Goal: Complete application form: Complete application form

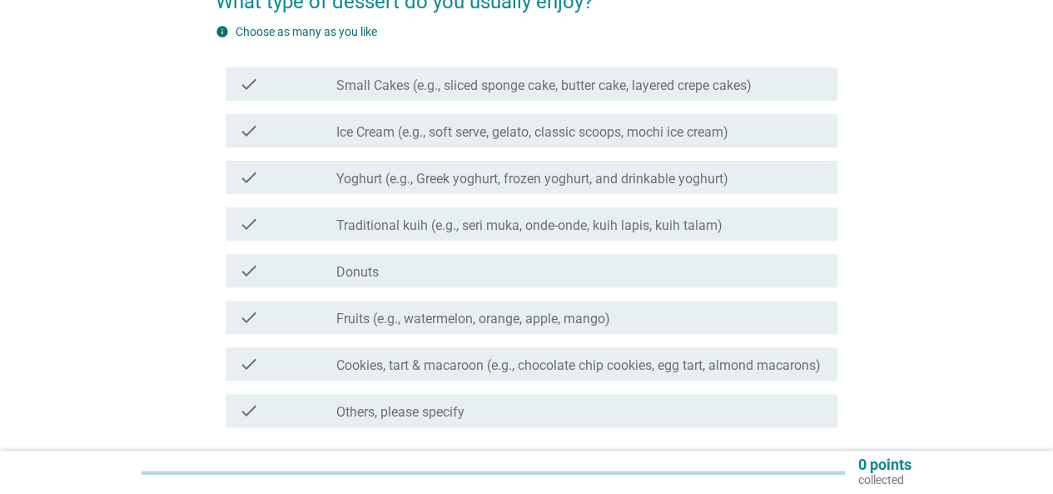
scroll to position [166, 0]
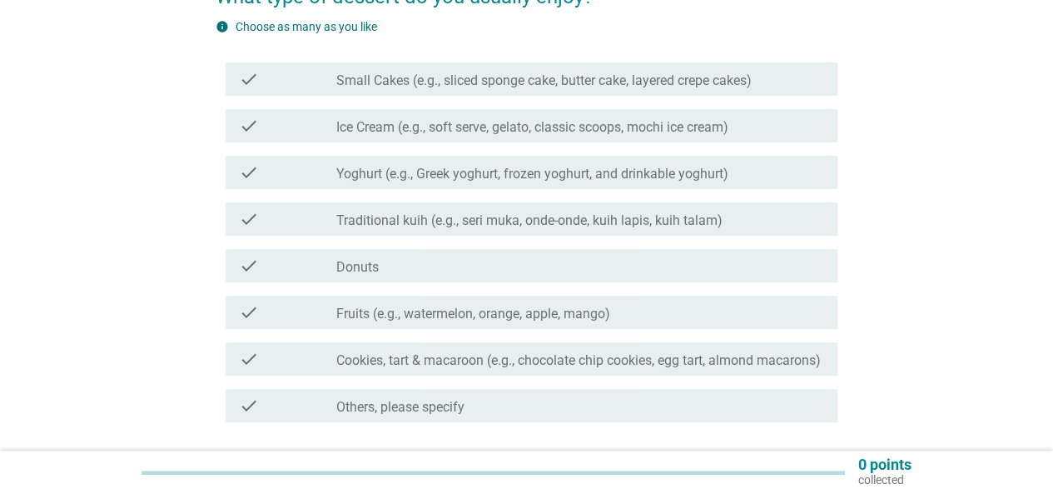
click at [252, 266] on icon "check" at bounding box center [249, 266] width 20 height 20
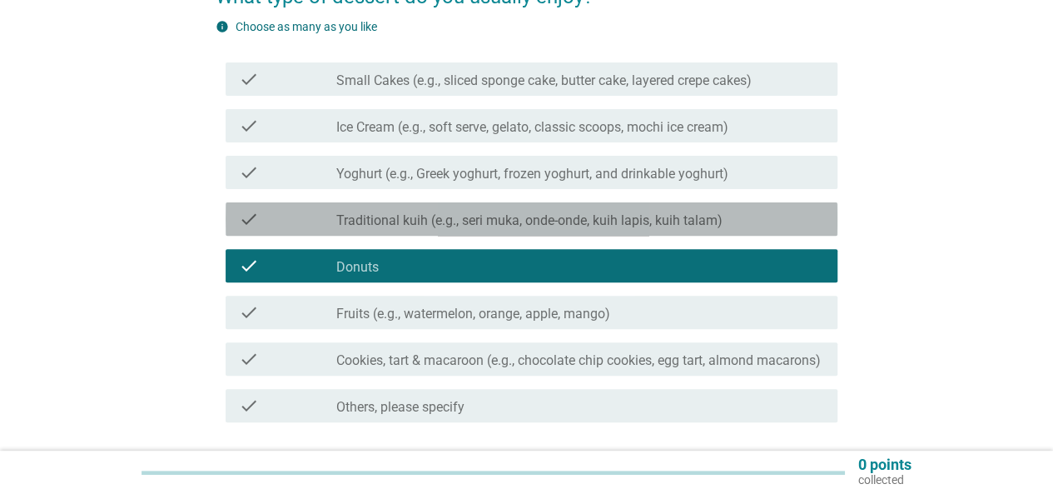
click at [248, 220] on icon "check" at bounding box center [249, 219] width 20 height 20
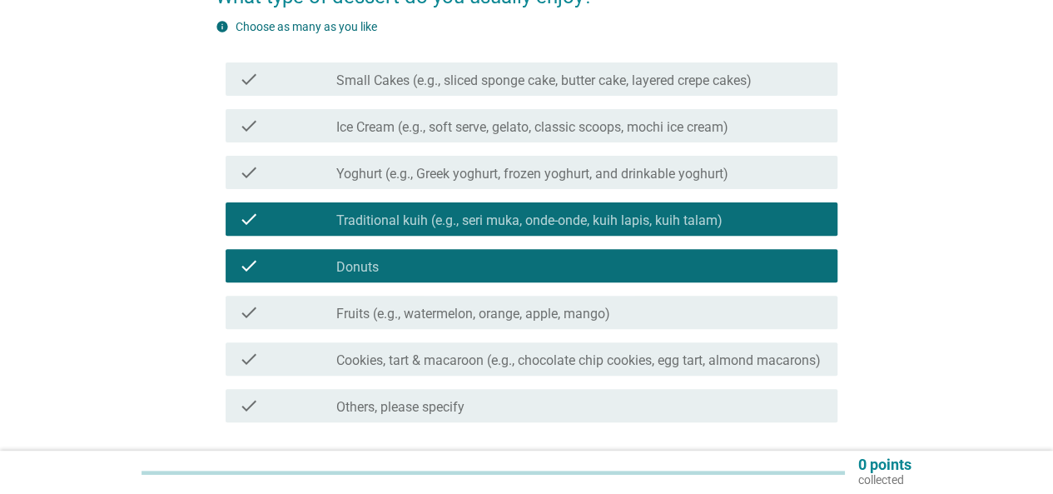
click at [246, 176] on icon "check" at bounding box center [249, 172] width 20 height 20
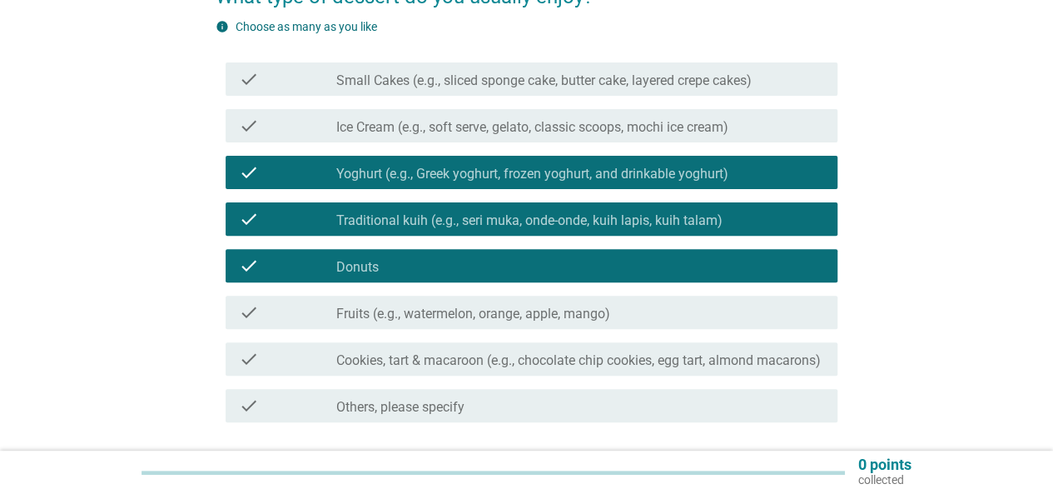
drag, startPoint x: 246, startPoint y: 126, endPoint x: 241, endPoint y: 81, distance: 45.3
click at [246, 121] on icon "check" at bounding box center [249, 126] width 20 height 20
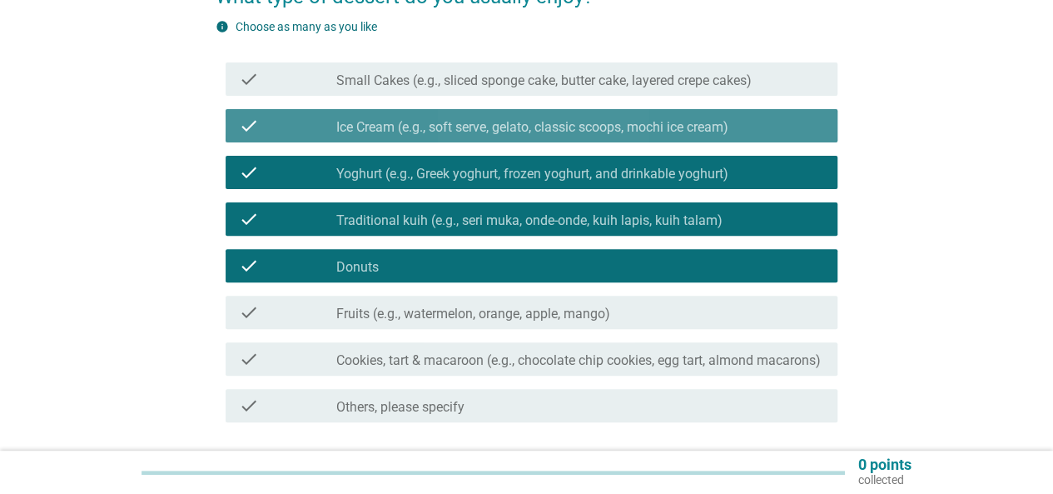
click at [241, 65] on div "check check_box_outline_blank Small Cakes (e.g., sliced sponge cake, butter cak…" at bounding box center [532, 78] width 612 height 33
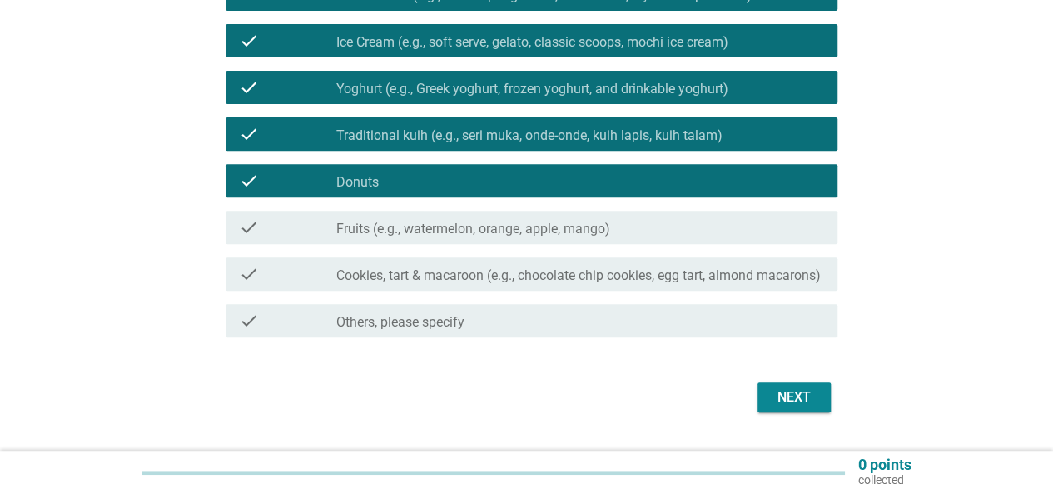
scroll to position [310, 0]
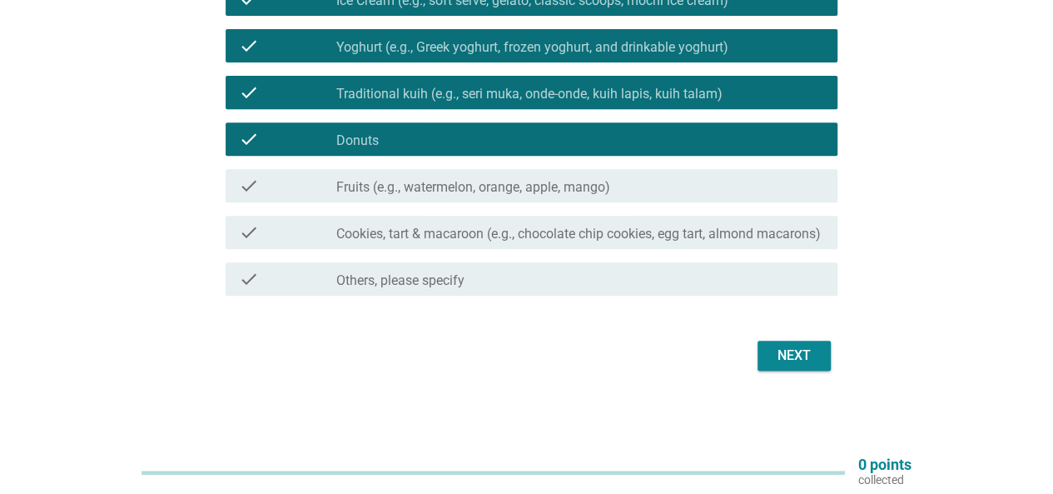
click at [236, 169] on div "check check_box_outline_blank Fruits (e.g., watermelon, orange, apple, mango)" at bounding box center [532, 185] width 612 height 33
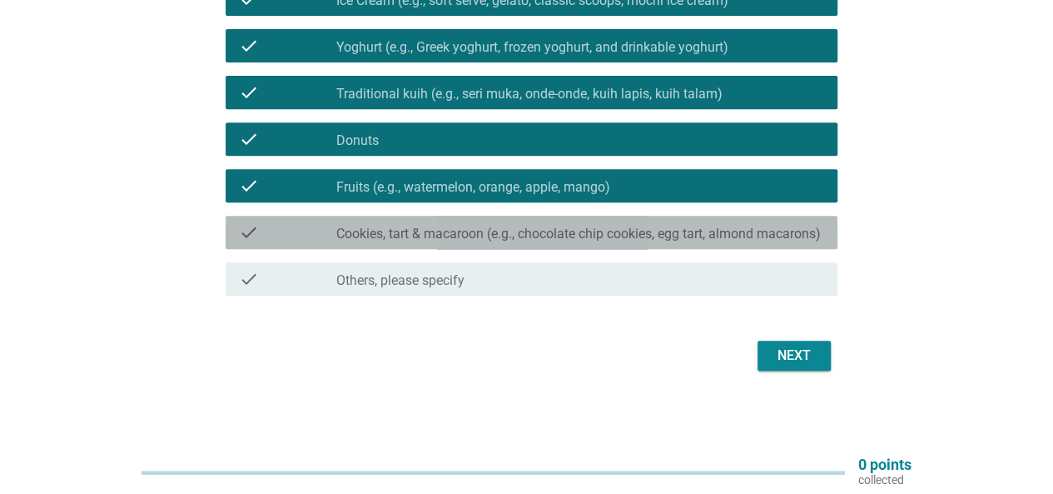
drag, startPoint x: 240, startPoint y: 215, endPoint x: 475, endPoint y: 293, distance: 247.5
click at [240, 222] on icon "check" at bounding box center [249, 232] width 20 height 20
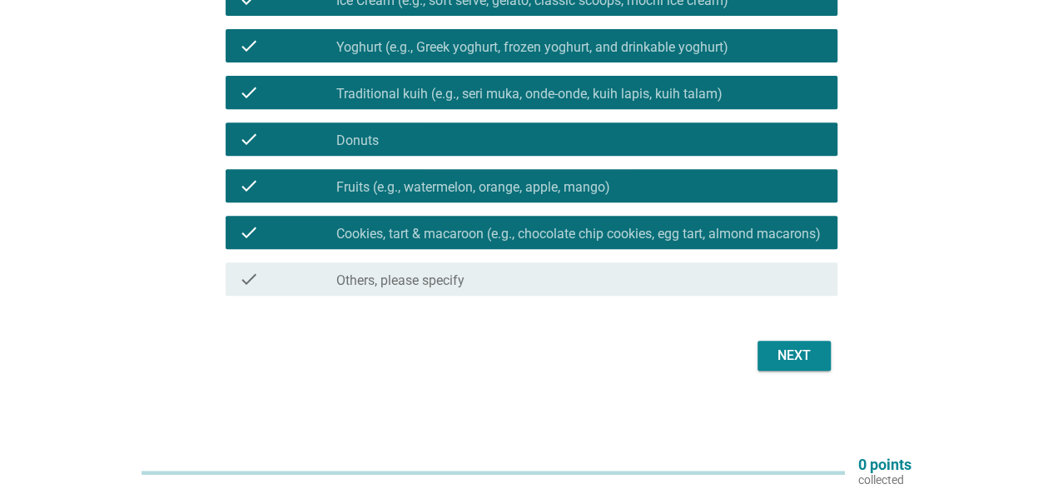
click at [798, 347] on div "Next" at bounding box center [794, 355] width 47 height 20
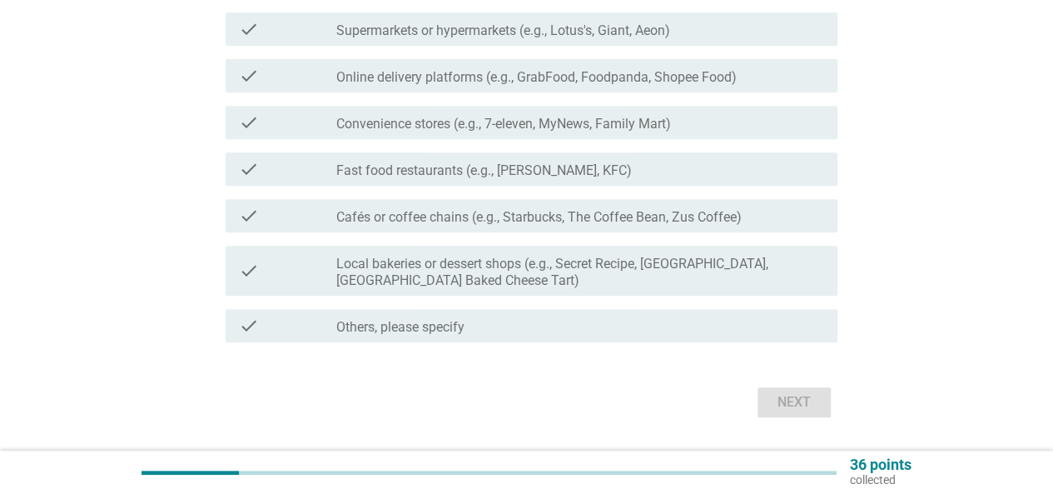
scroll to position [0, 0]
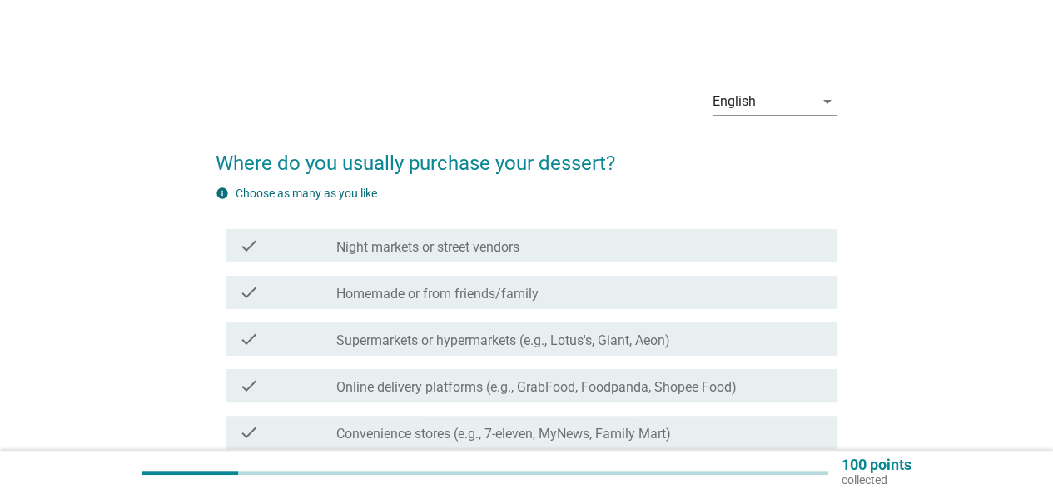
drag, startPoint x: 246, startPoint y: 241, endPoint x: 242, endPoint y: 276, distance: 36.0
click at [246, 244] on icon "check" at bounding box center [249, 246] width 20 height 20
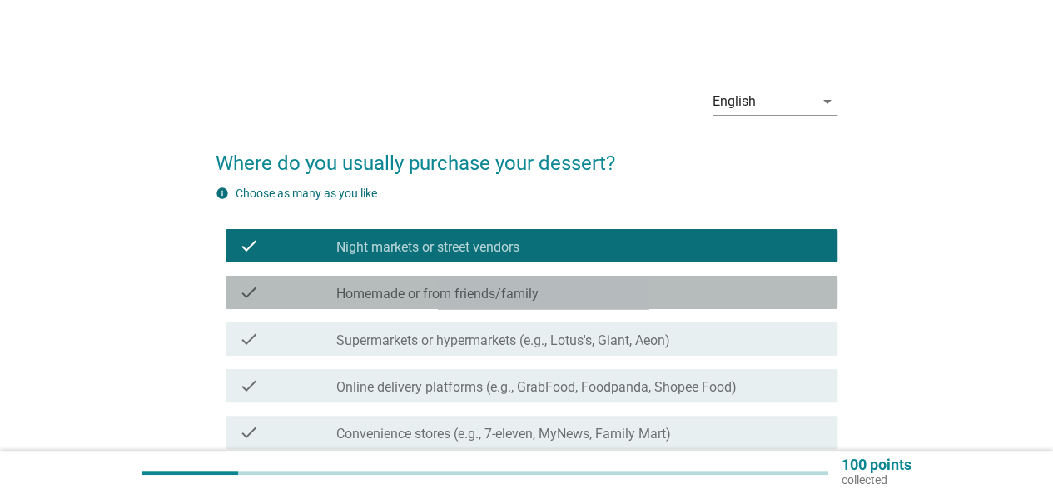
drag, startPoint x: 242, startPoint y: 282, endPoint x: 248, endPoint y: 299, distance: 17.6
click at [242, 283] on icon "check" at bounding box center [249, 292] width 20 height 20
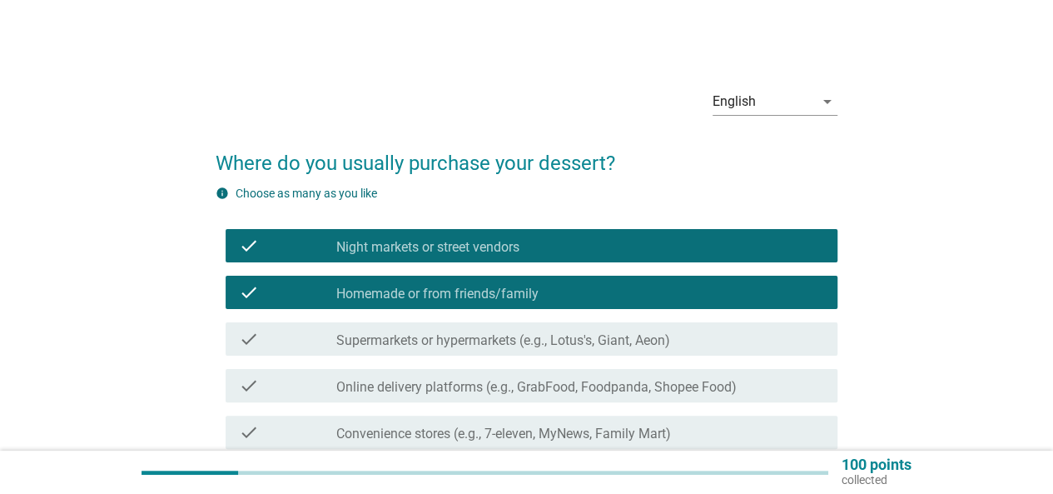
click at [246, 334] on icon "check" at bounding box center [249, 339] width 20 height 20
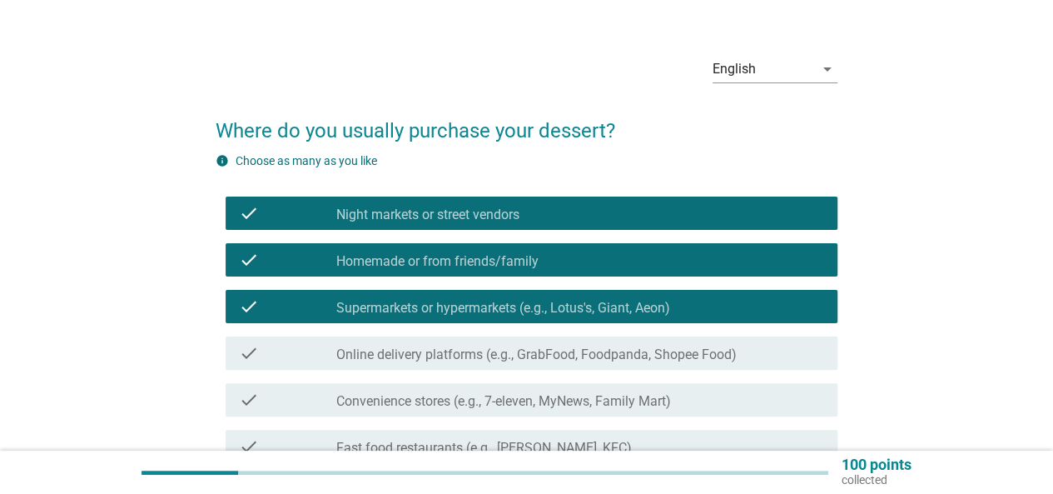
scroll to position [83, 0]
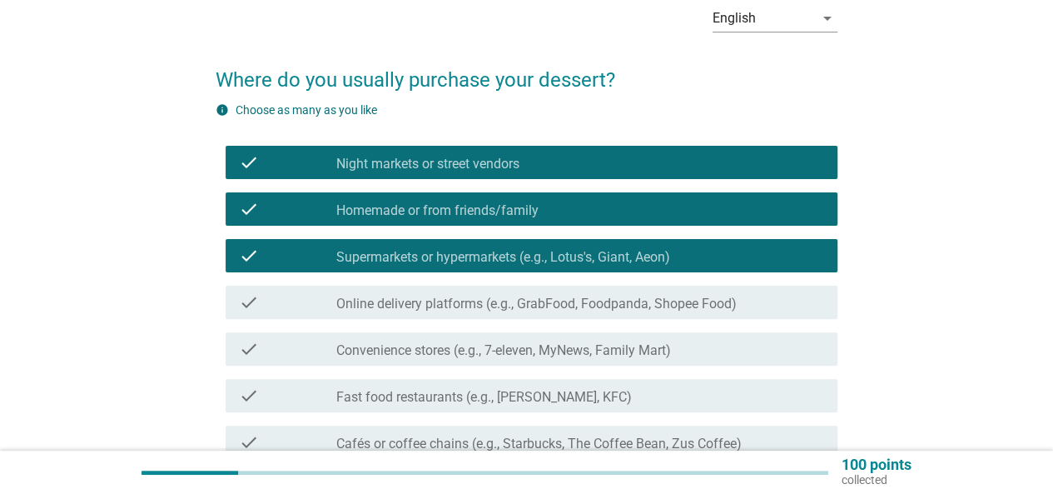
click at [243, 303] on icon "check" at bounding box center [249, 302] width 20 height 20
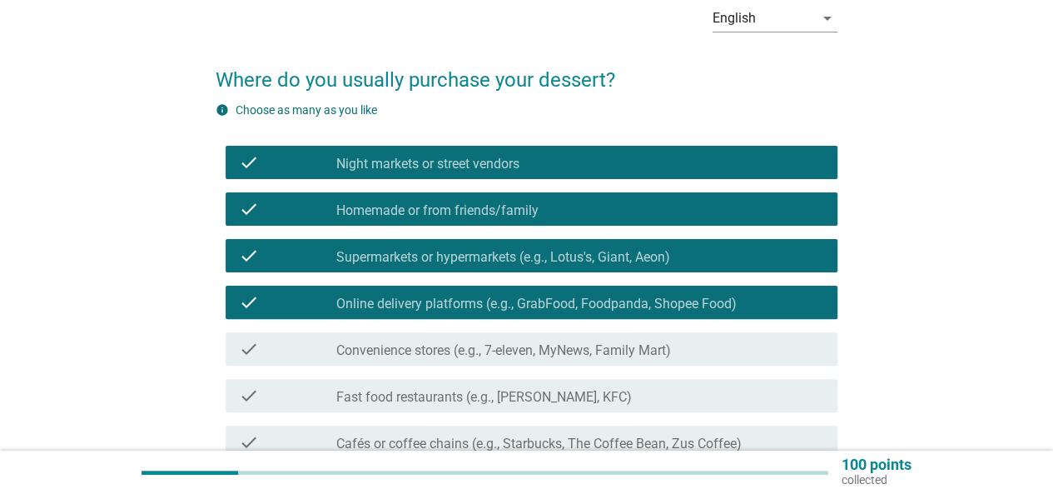
click at [245, 348] on icon "check" at bounding box center [249, 349] width 20 height 20
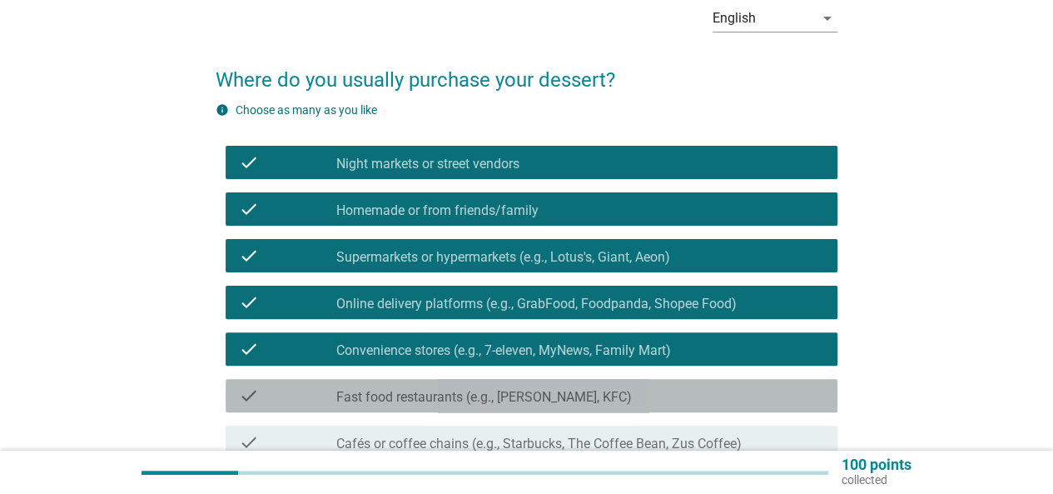
click at [246, 385] on icon "check" at bounding box center [249, 395] width 20 height 20
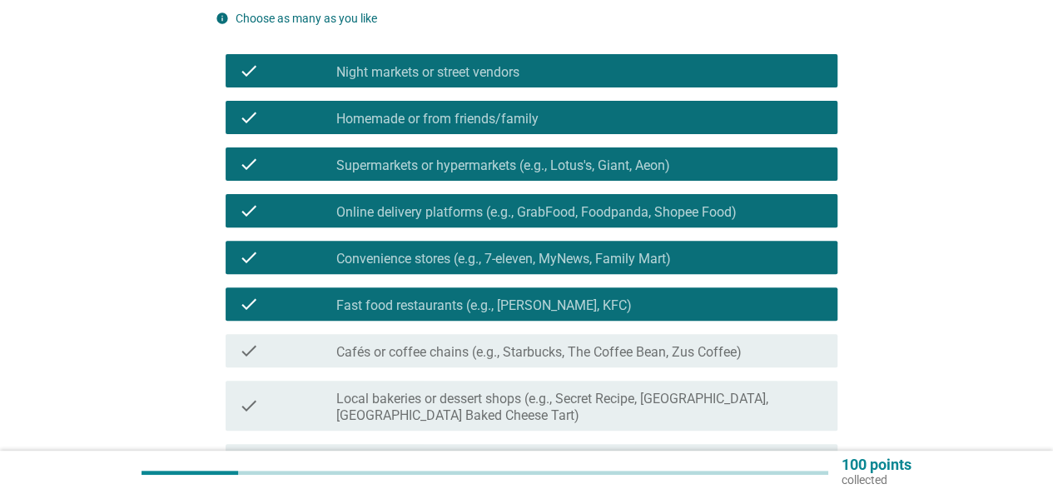
scroll to position [250, 0]
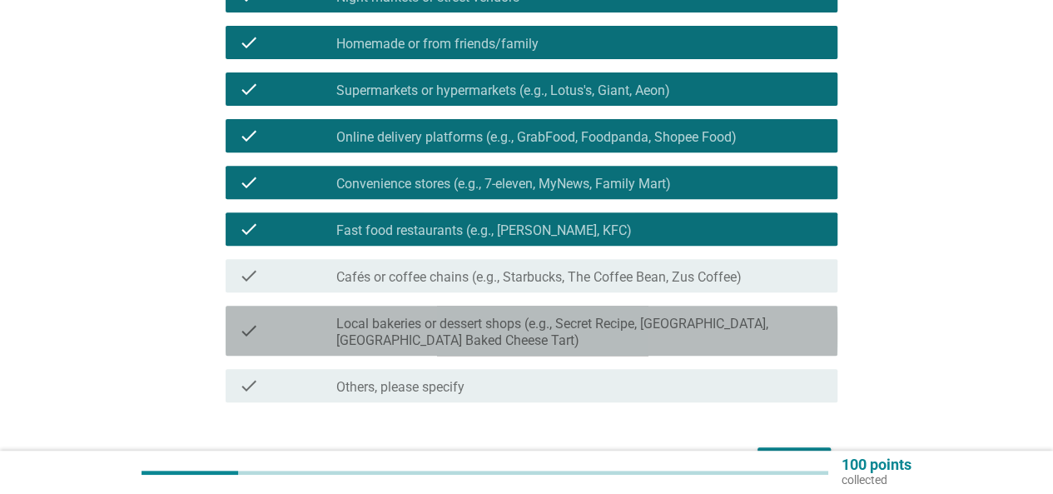
click at [241, 337] on icon "check" at bounding box center [249, 330] width 20 height 37
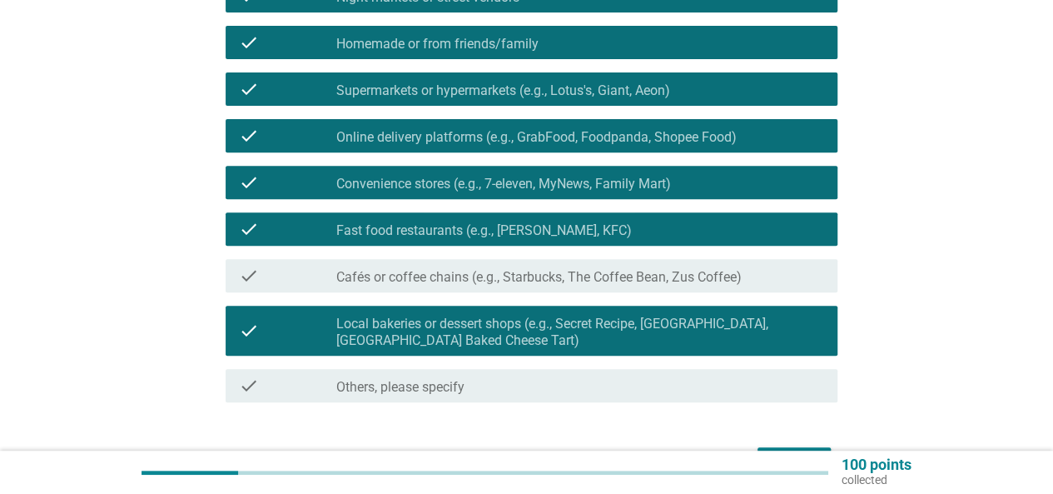
click at [252, 277] on icon "check" at bounding box center [249, 276] width 20 height 20
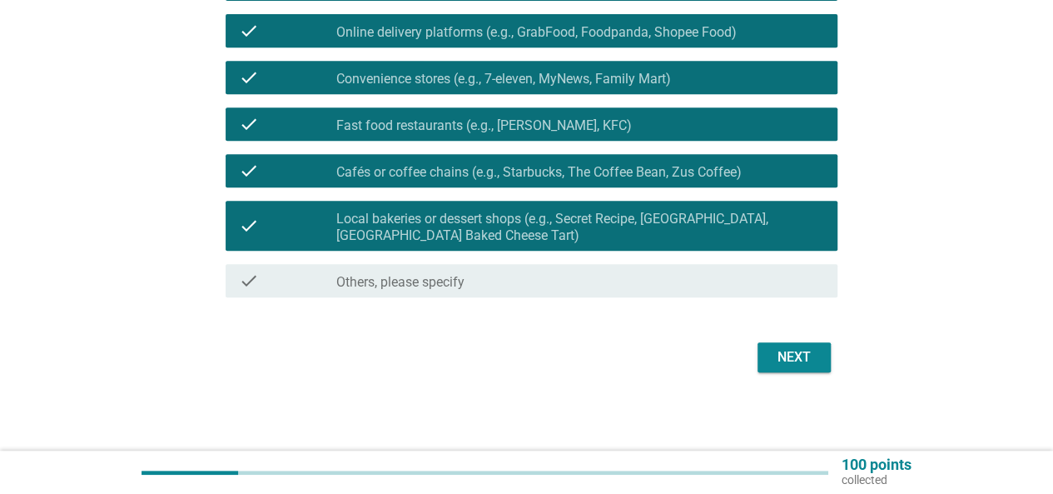
scroll to position [356, 0]
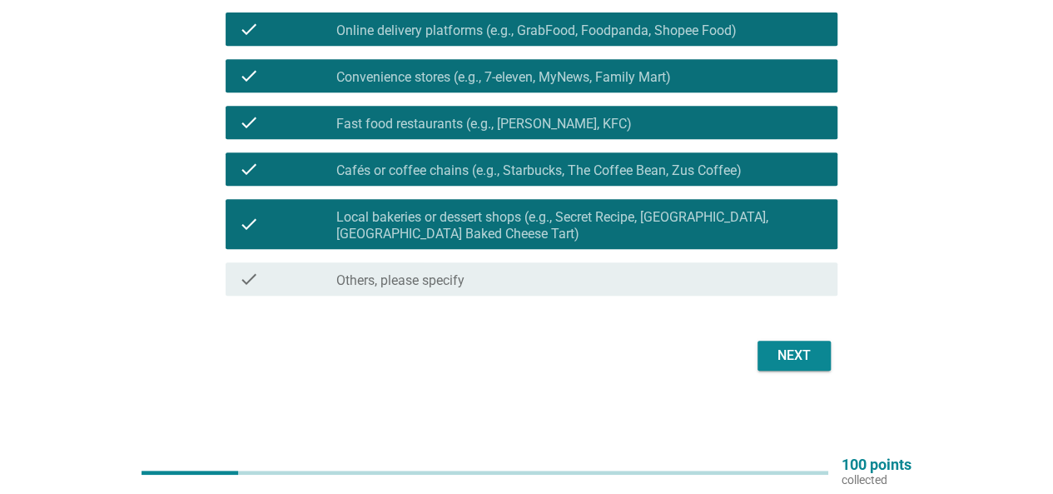
click at [811, 377] on div "English arrow_drop_down Where do you usually purchase your dessert? info Choose…" at bounding box center [526, 46] width 649 height 683
click at [811, 361] on div "Next" at bounding box center [794, 355] width 47 height 20
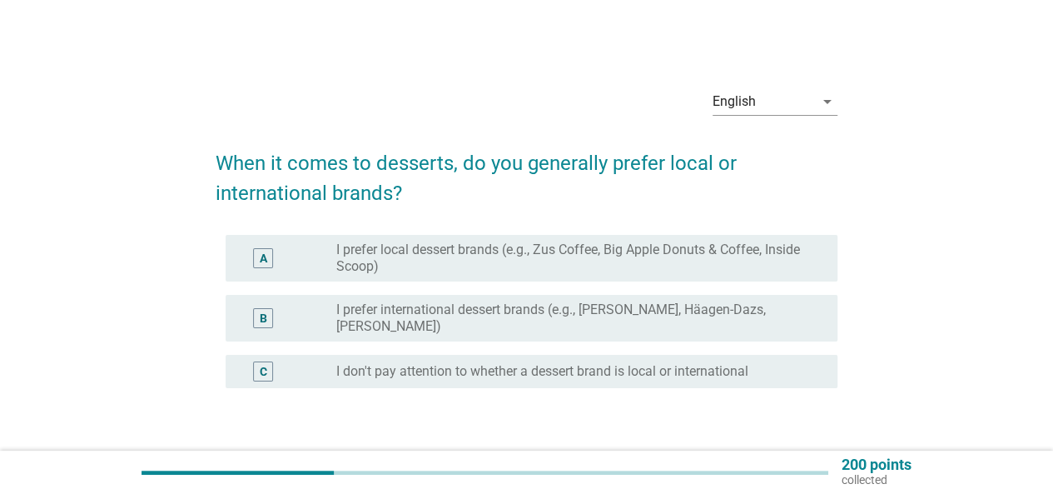
drag, startPoint x: 265, startPoint y: 370, endPoint x: 280, endPoint y: 379, distance: 17.6
click at [266, 370] on div "C" at bounding box center [263, 371] width 7 height 17
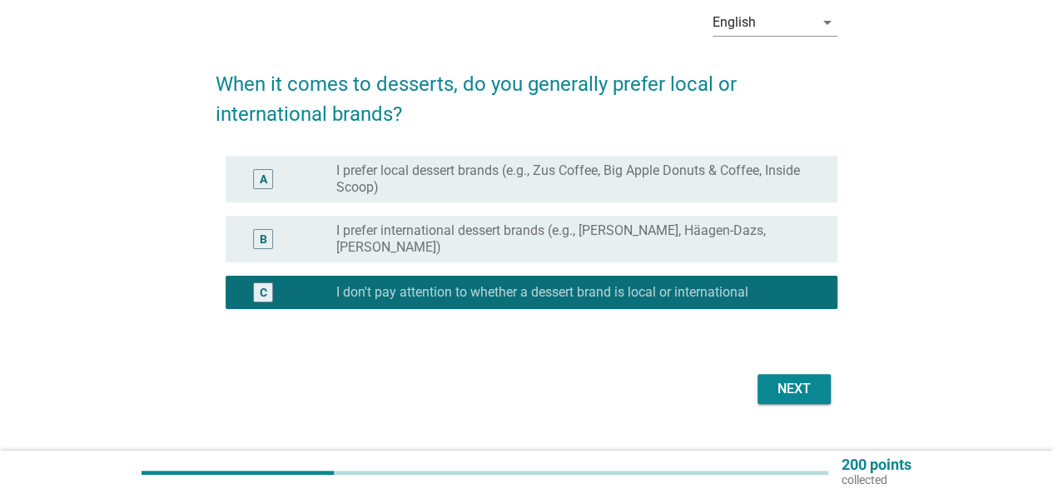
scroll to position [112, 0]
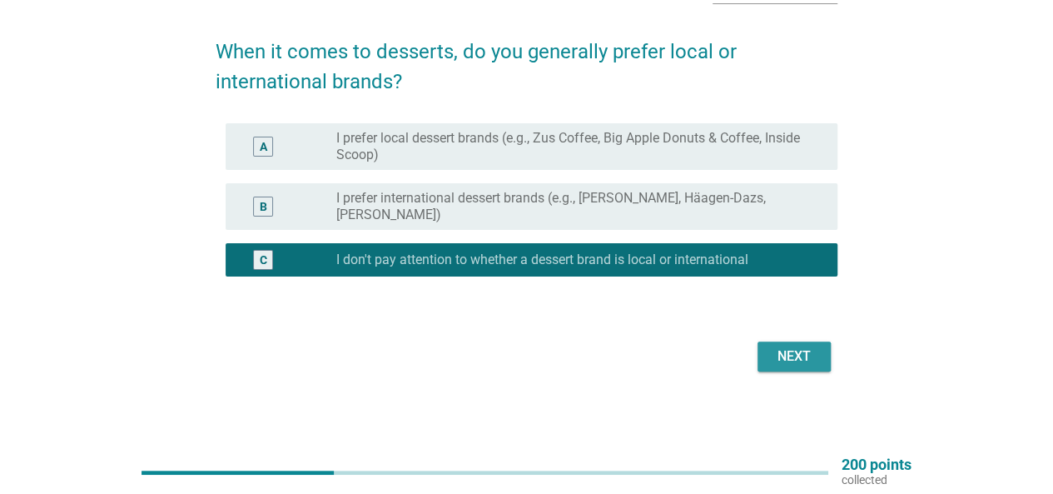
click at [825, 355] on button "Next" at bounding box center [794, 356] width 73 height 30
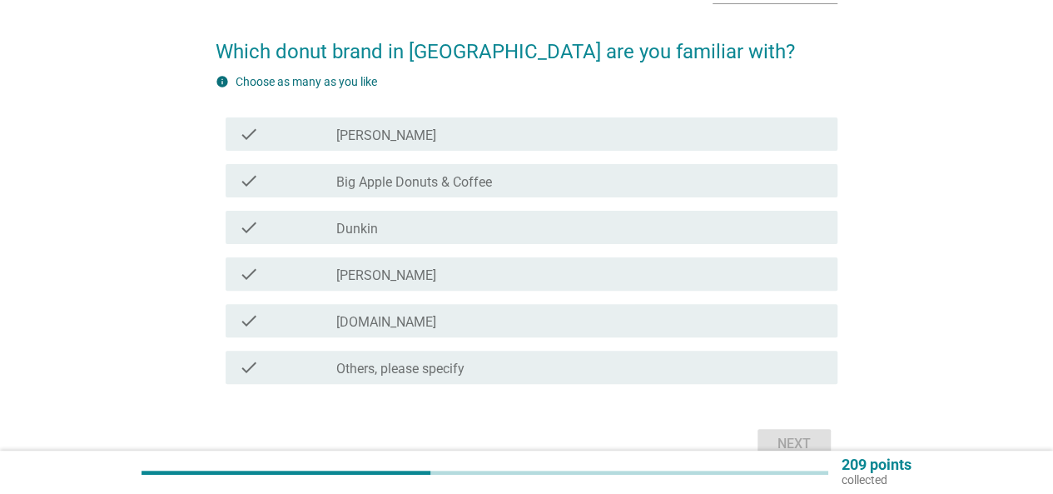
scroll to position [0, 0]
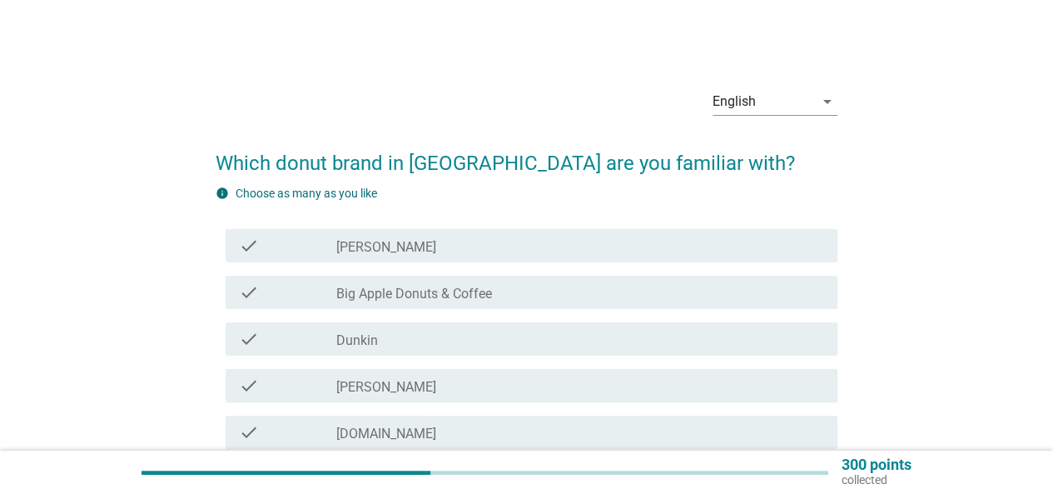
click at [240, 241] on icon "check" at bounding box center [249, 246] width 20 height 20
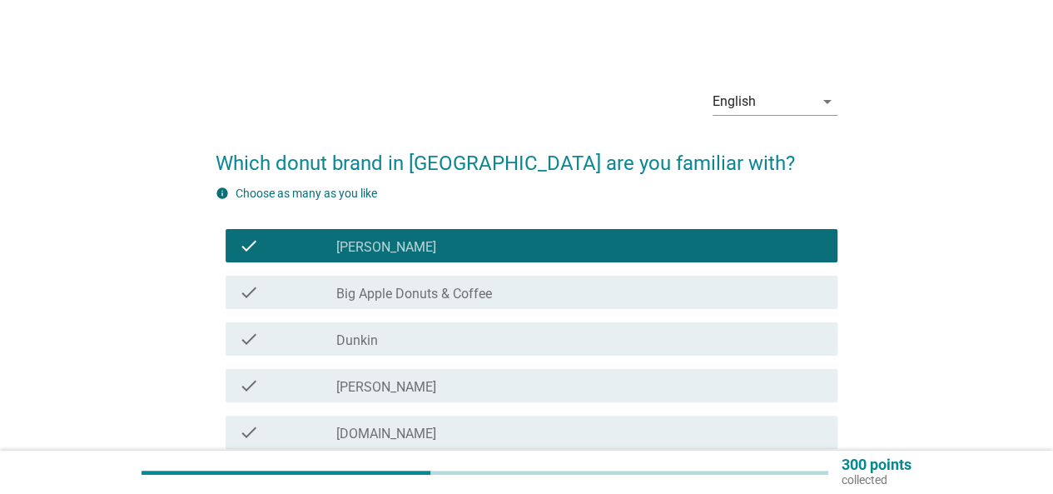
click at [245, 297] on icon "check" at bounding box center [249, 292] width 20 height 20
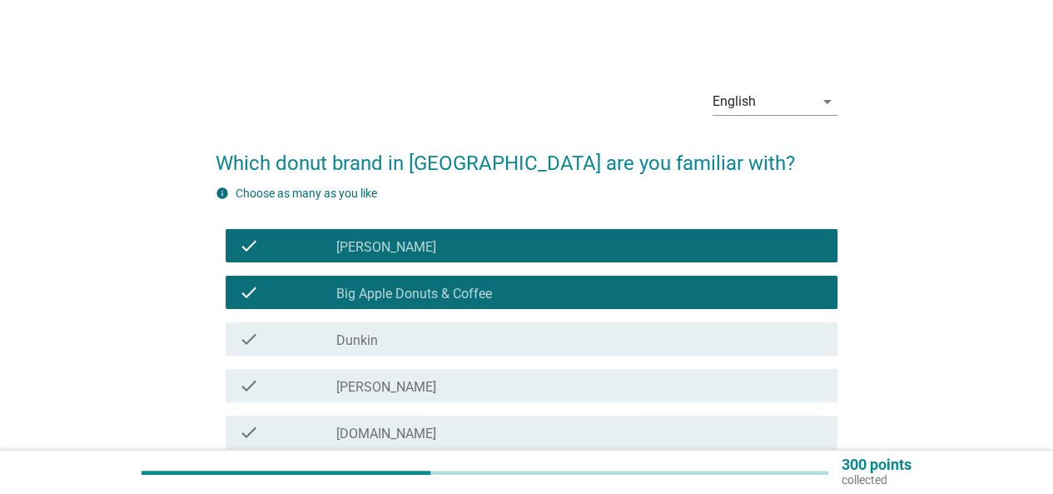
click at [254, 339] on icon "check" at bounding box center [249, 339] width 20 height 20
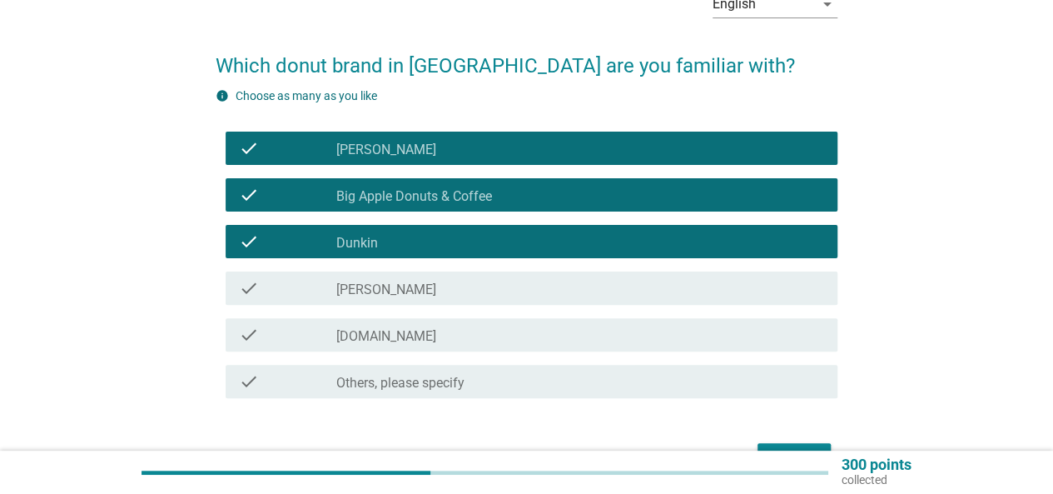
scroll to position [166, 0]
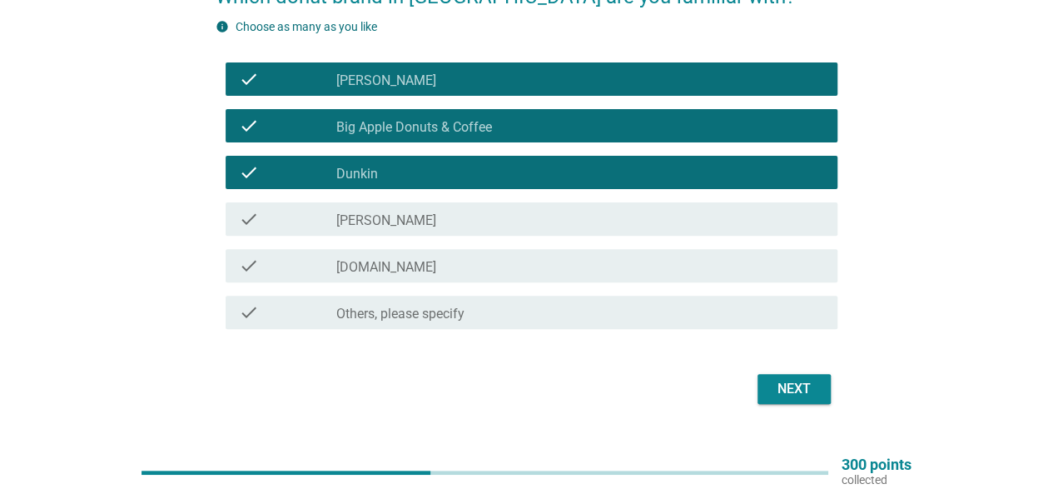
click at [248, 274] on icon "check" at bounding box center [249, 266] width 20 height 20
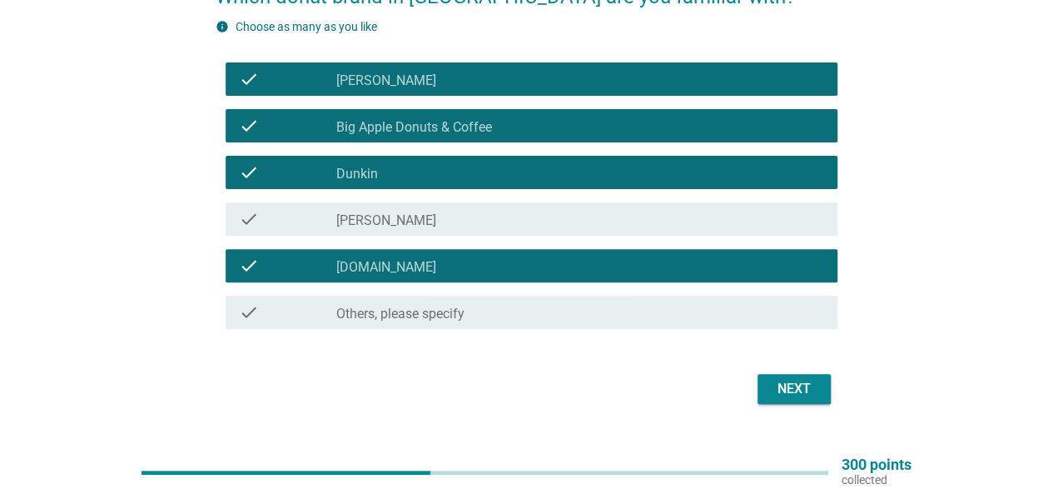
click at [777, 375] on button "Next" at bounding box center [794, 389] width 73 height 30
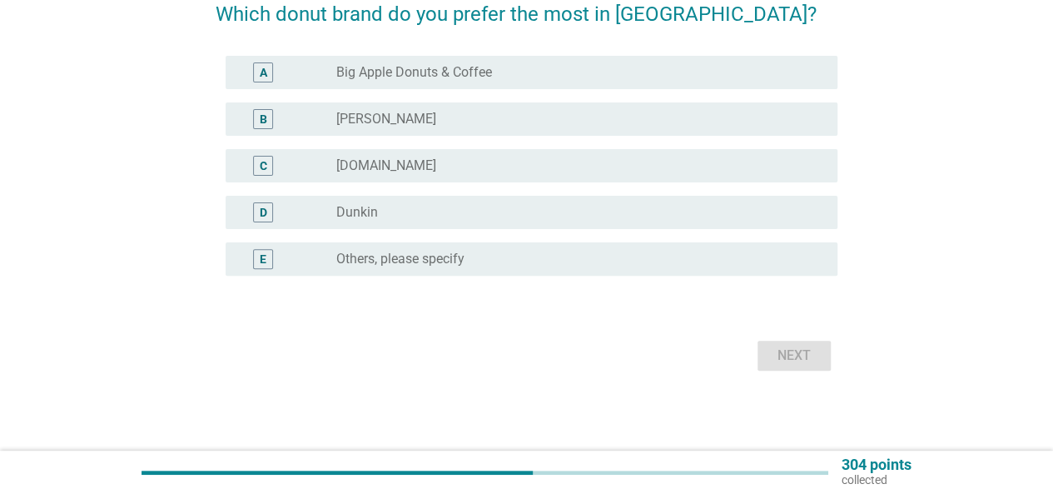
scroll to position [0, 0]
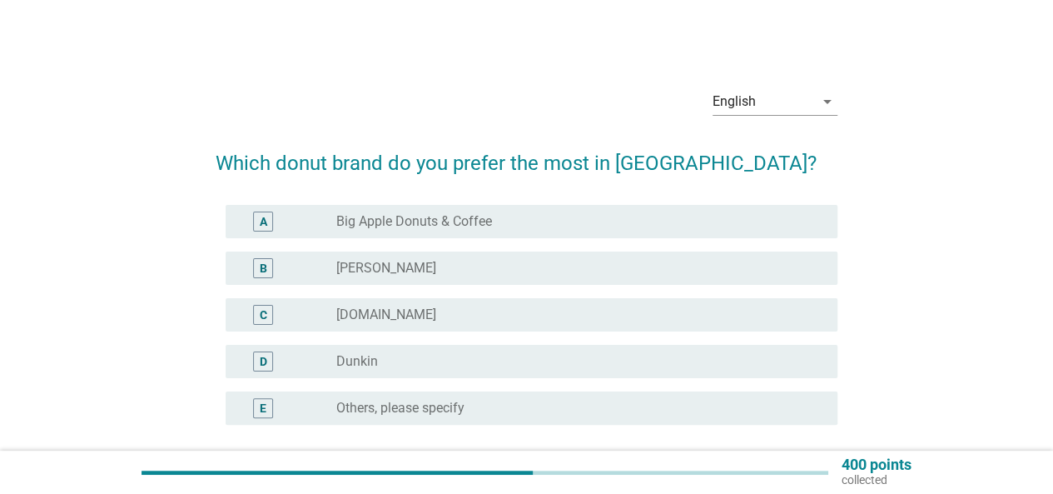
click at [263, 219] on div "A" at bounding box center [263, 221] width 7 height 17
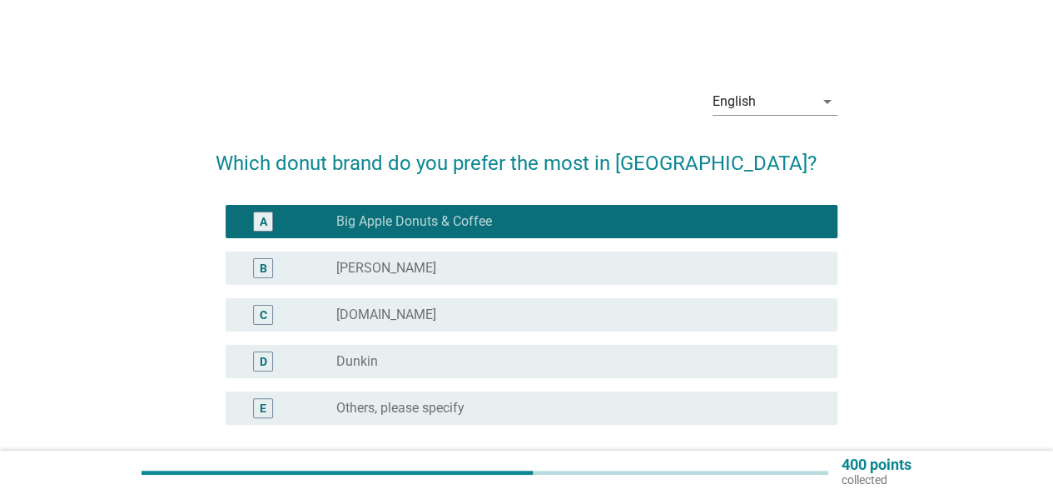
click at [260, 260] on div "B" at bounding box center [263, 268] width 7 height 17
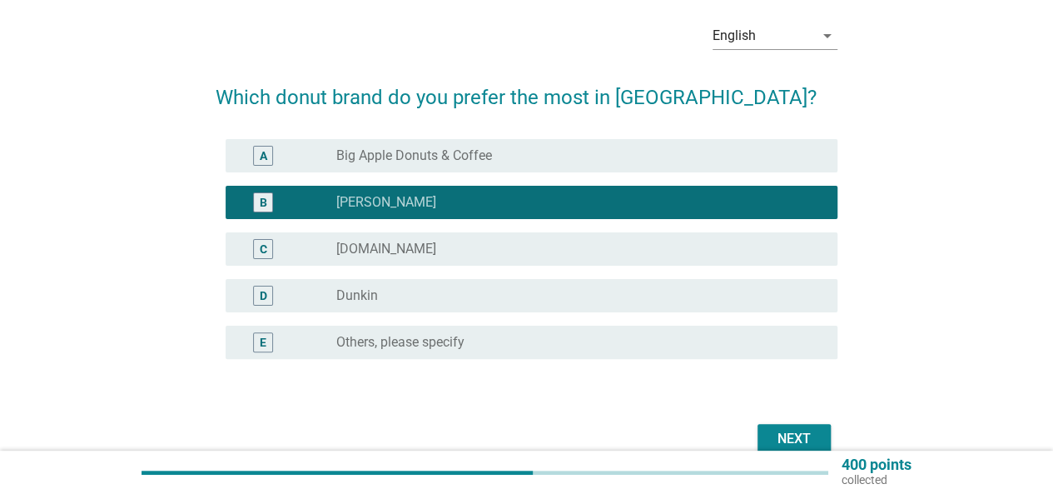
scroll to position [148, 0]
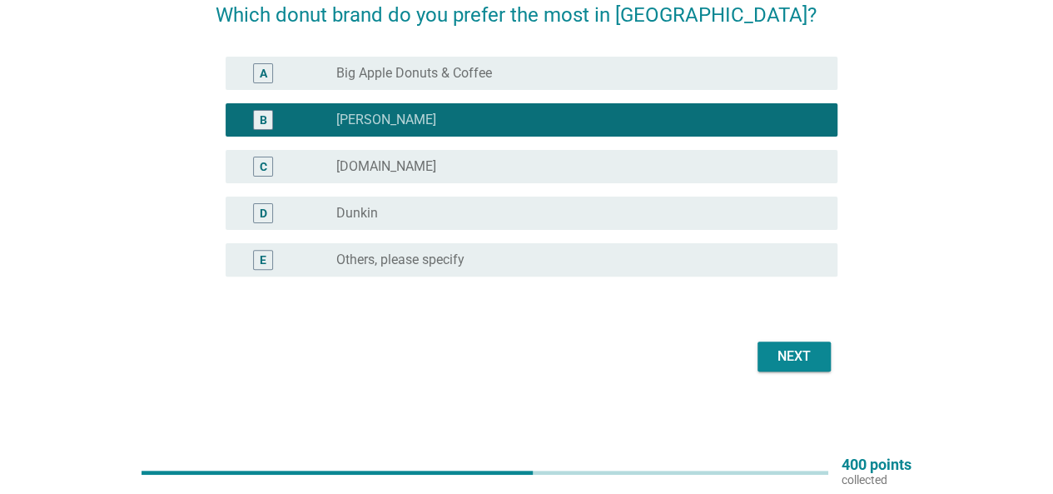
click at [821, 352] on button "Next" at bounding box center [794, 356] width 73 height 30
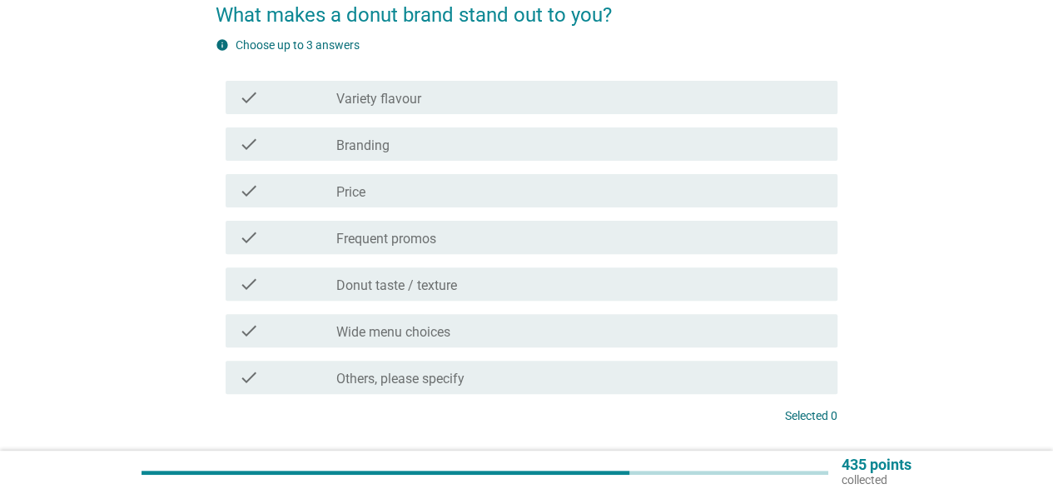
scroll to position [0, 0]
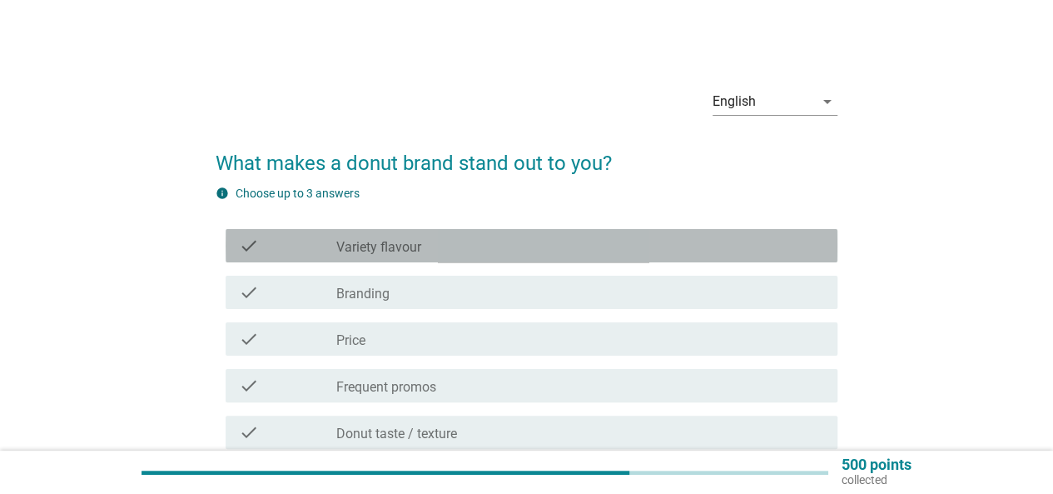
click at [248, 236] on icon "check" at bounding box center [249, 246] width 20 height 20
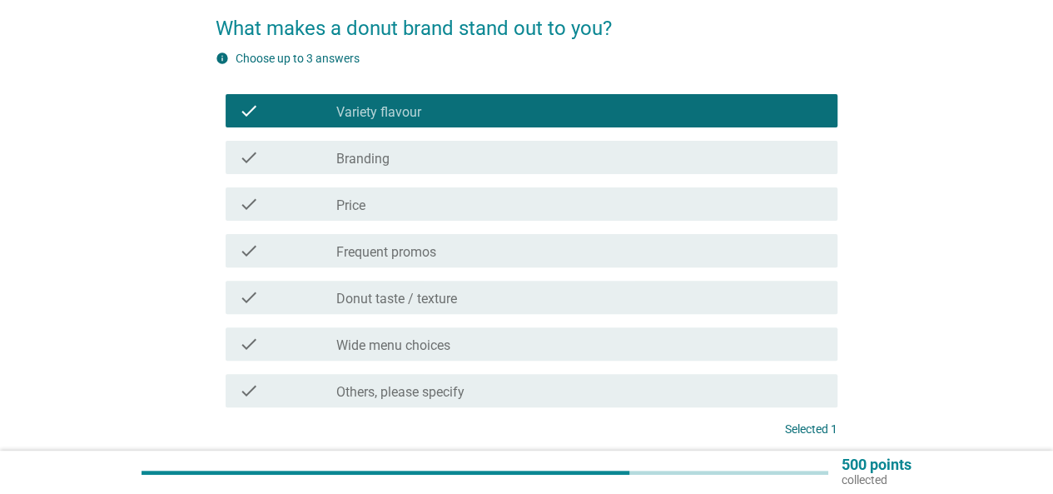
scroll to position [250, 0]
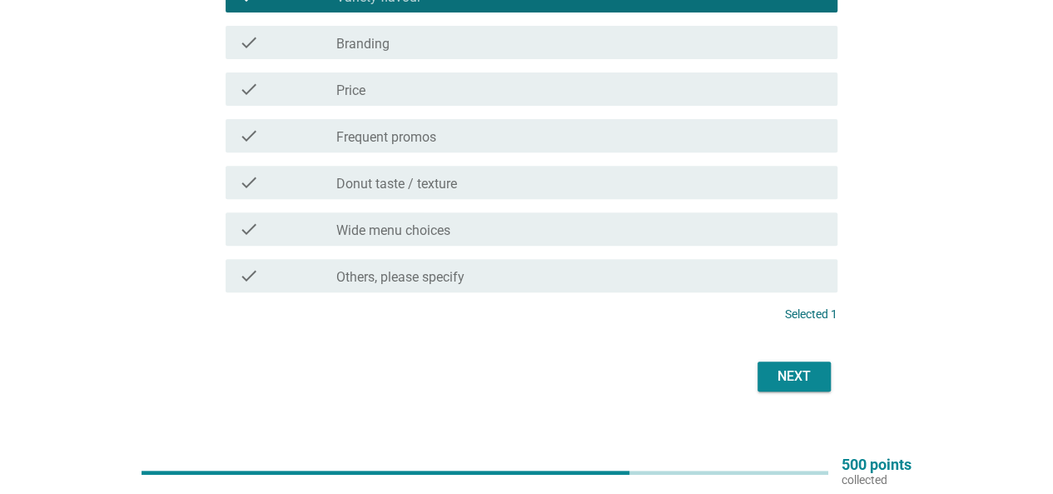
click at [253, 87] on icon "check" at bounding box center [249, 89] width 20 height 20
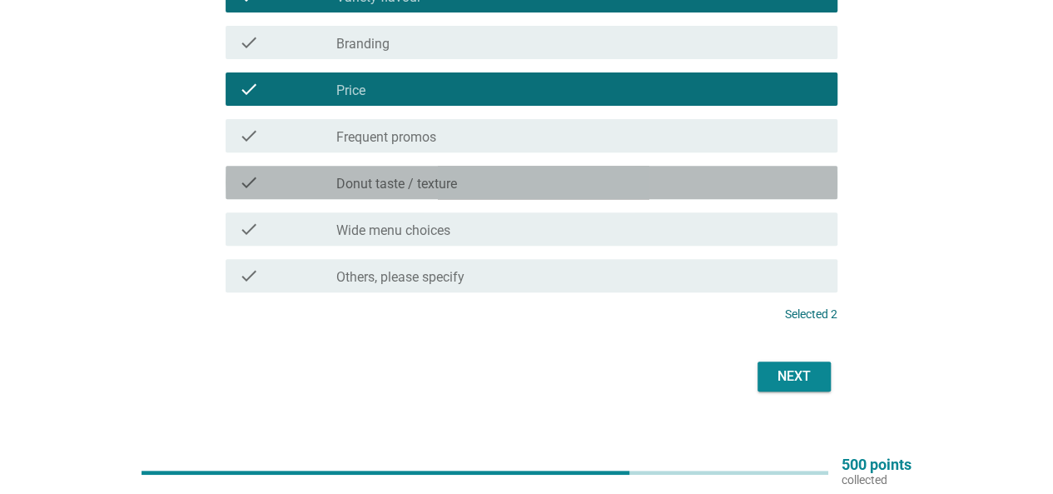
click at [243, 188] on icon "check" at bounding box center [249, 182] width 20 height 20
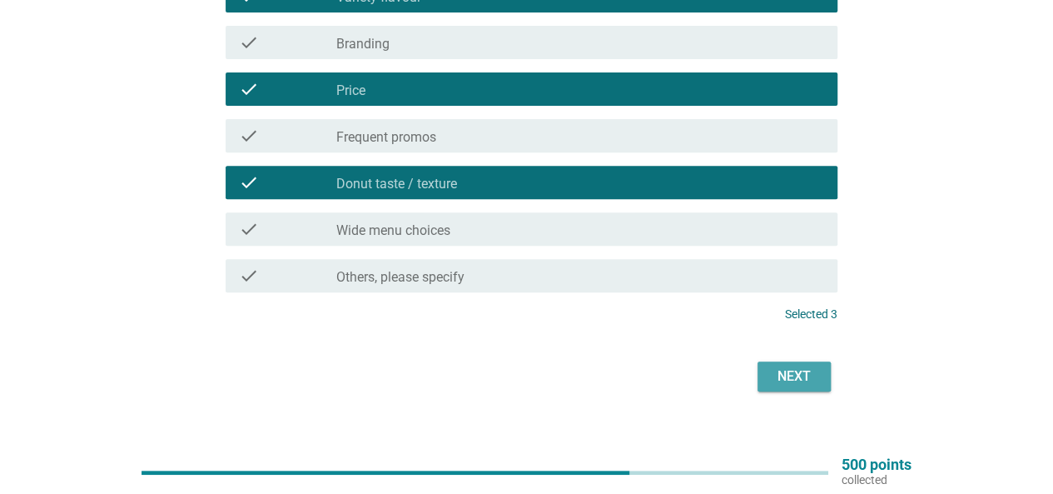
click at [823, 373] on button "Next" at bounding box center [794, 376] width 73 height 30
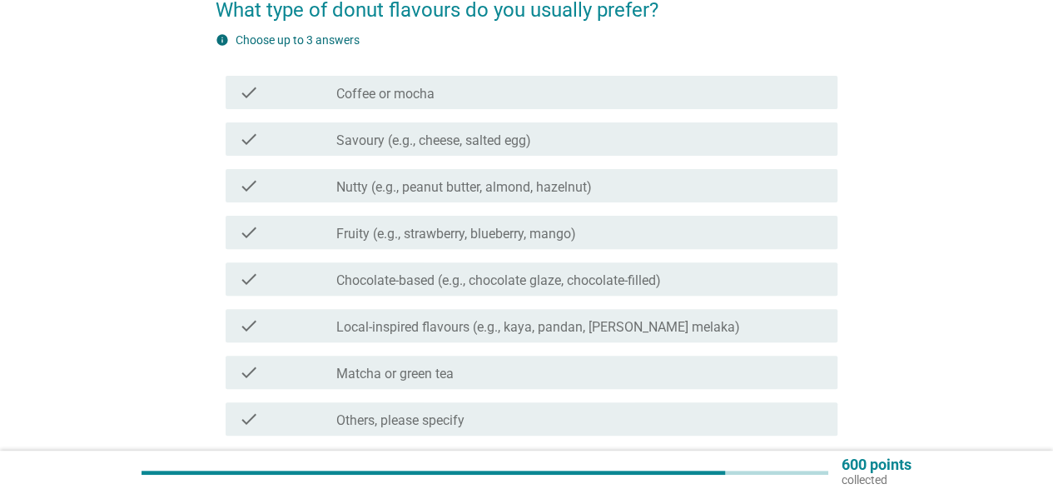
scroll to position [166, 0]
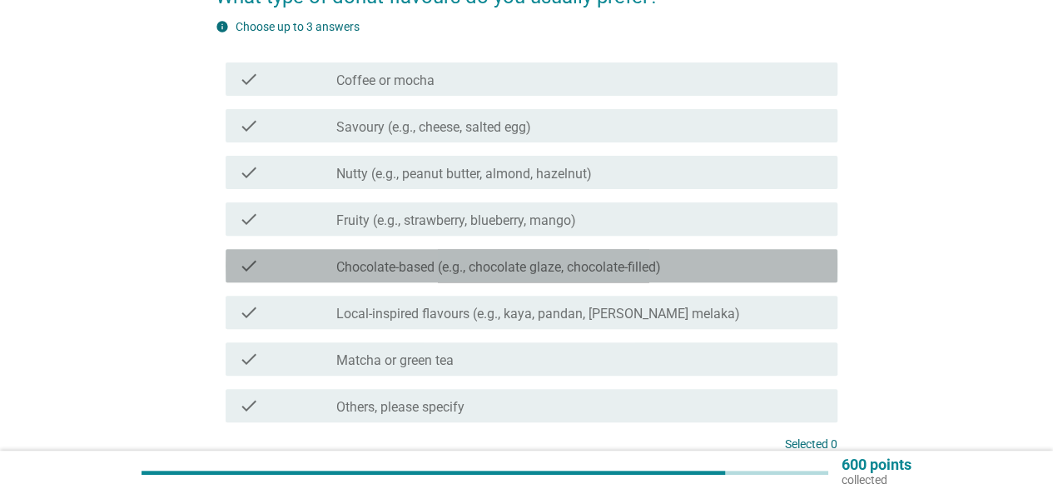
click at [420, 257] on div "check_box_outline_blank Chocolate-based (e.g., chocolate glaze, chocolate-fille…" at bounding box center [580, 266] width 488 height 20
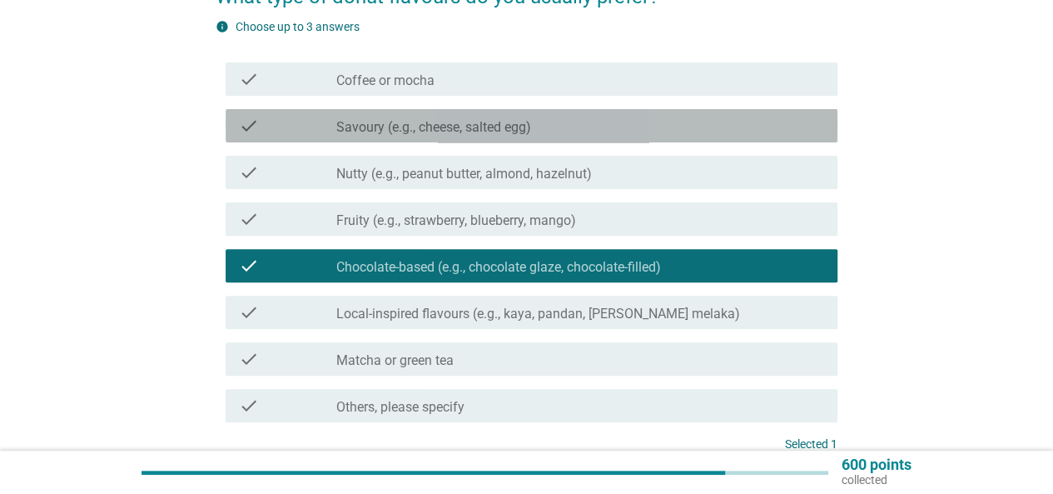
click at [431, 137] on div "check check_box_outline_blank Savoury (e.g., cheese, salted egg)" at bounding box center [532, 125] width 612 height 33
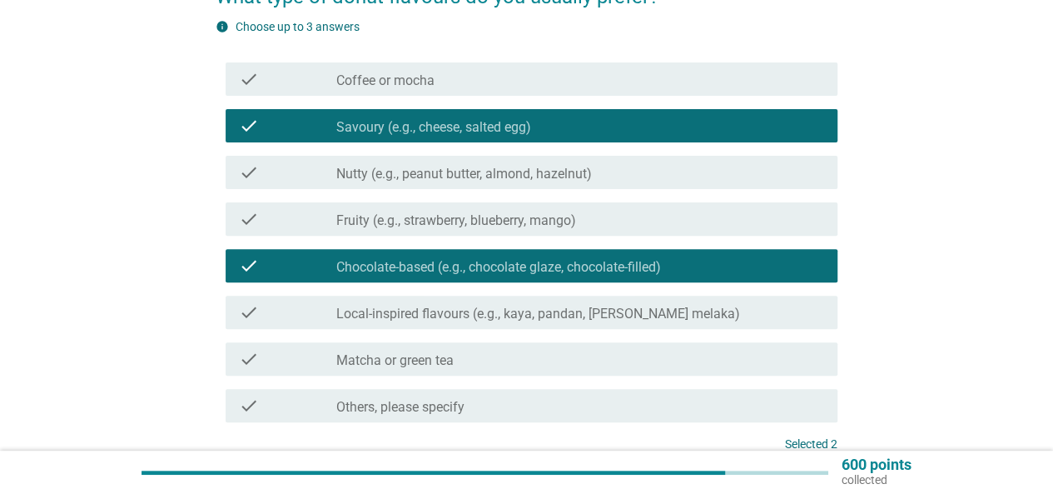
click at [440, 167] on label "Nutty (e.g., peanut butter, almond, hazelnut)" at bounding box center [464, 174] width 256 height 17
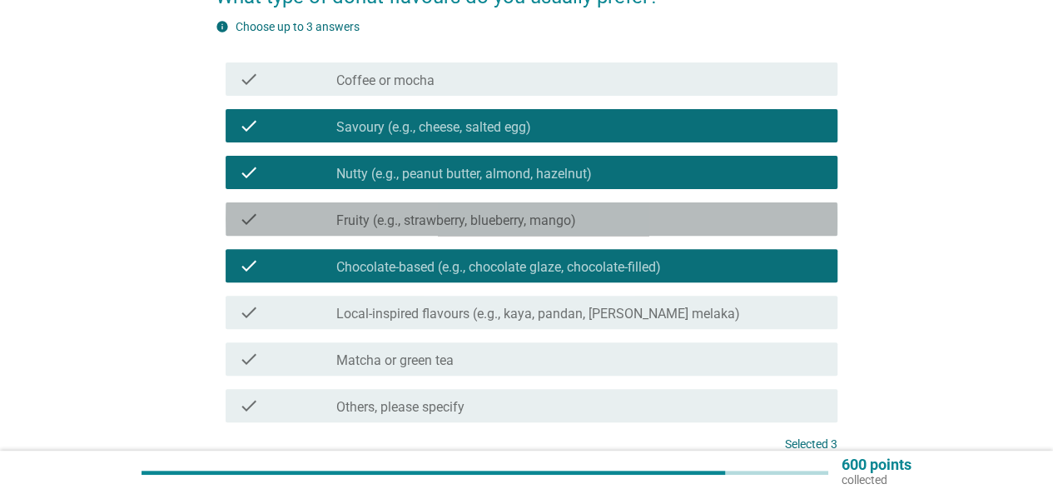
click at [442, 217] on label "Fruity (e.g., strawberry, blueberry, mango)" at bounding box center [456, 220] width 240 height 17
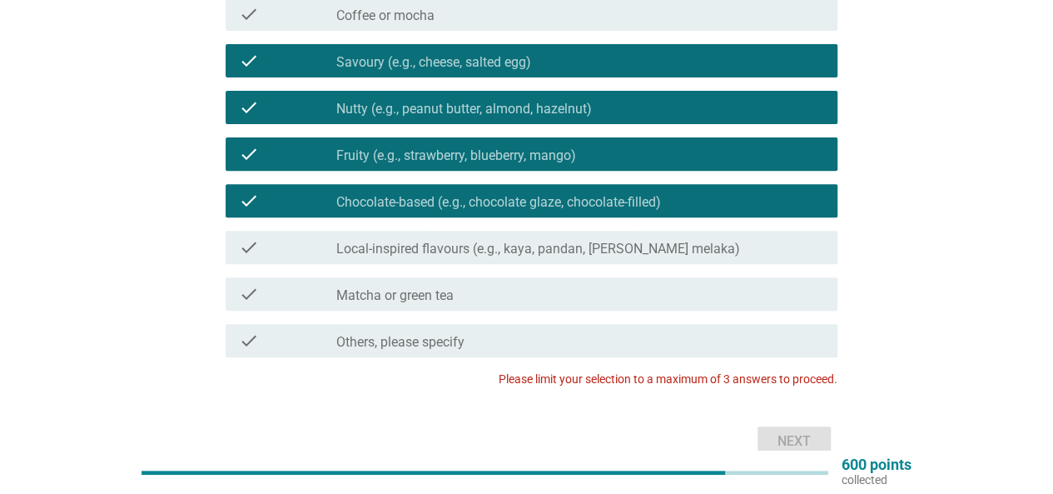
scroll to position [150, 0]
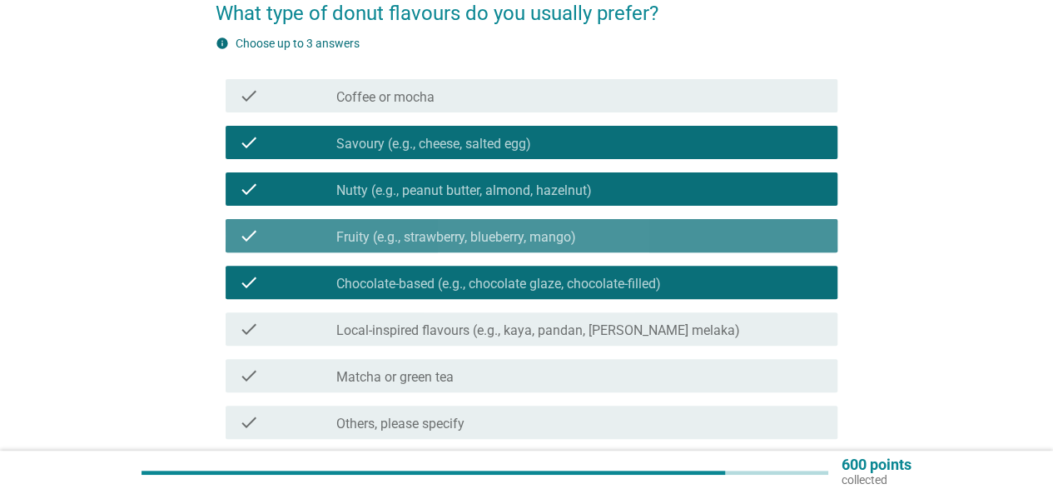
click at [751, 227] on div "check_box Fruity (e.g., strawberry, blueberry, mango)" at bounding box center [580, 236] width 488 height 20
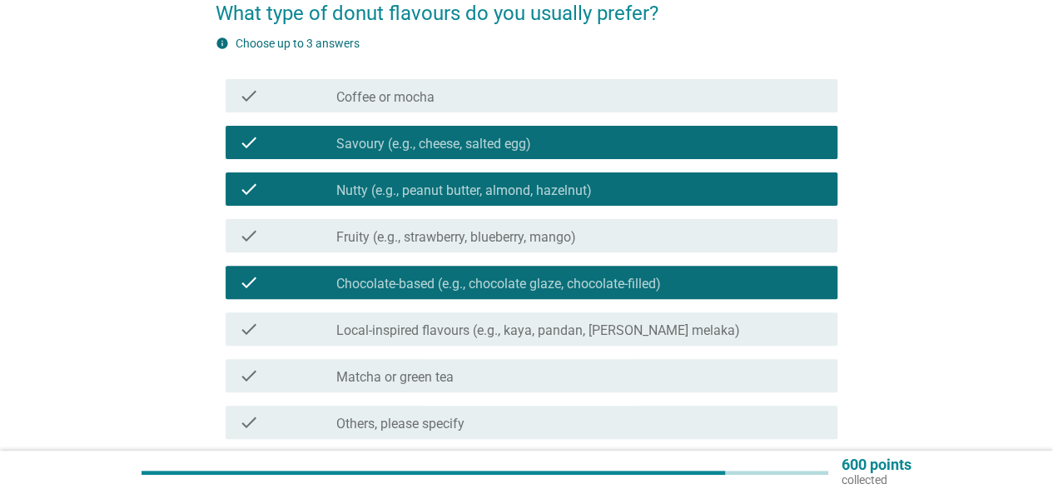
click at [748, 193] on div "check_box Nutty (e.g., peanut butter, almond, hazelnut)" at bounding box center [580, 189] width 488 height 20
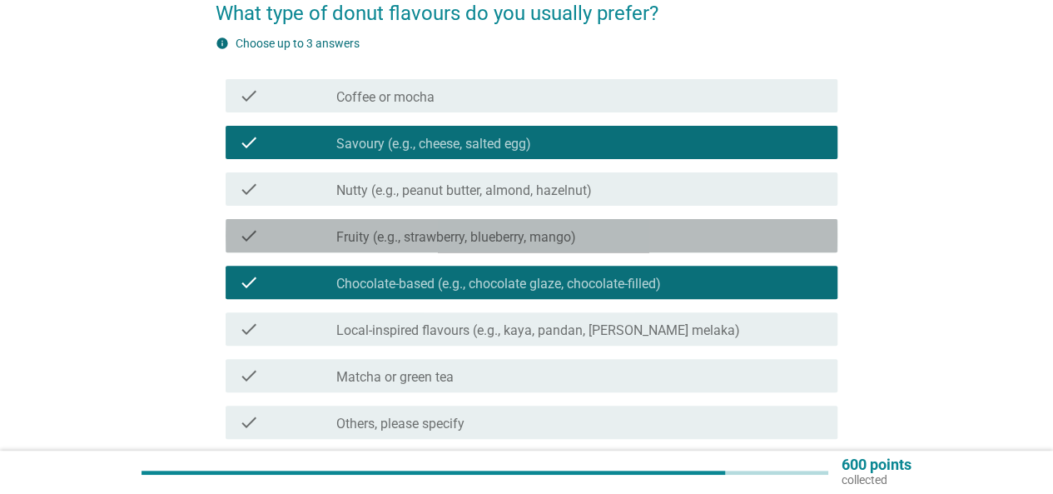
click at [741, 219] on div "check check_box Fruity (e.g., strawberry, blueberry, mango)" at bounding box center [532, 235] width 612 height 33
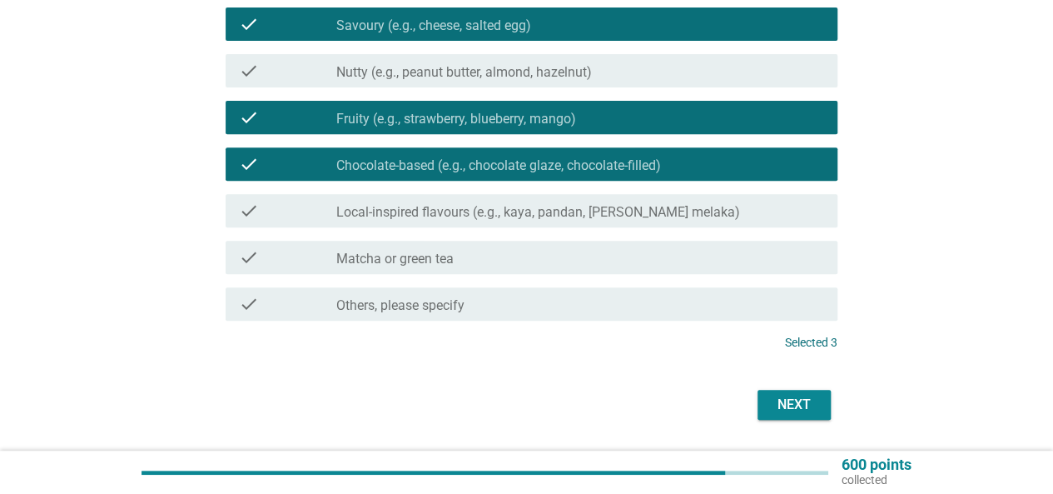
scroll to position [316, 0]
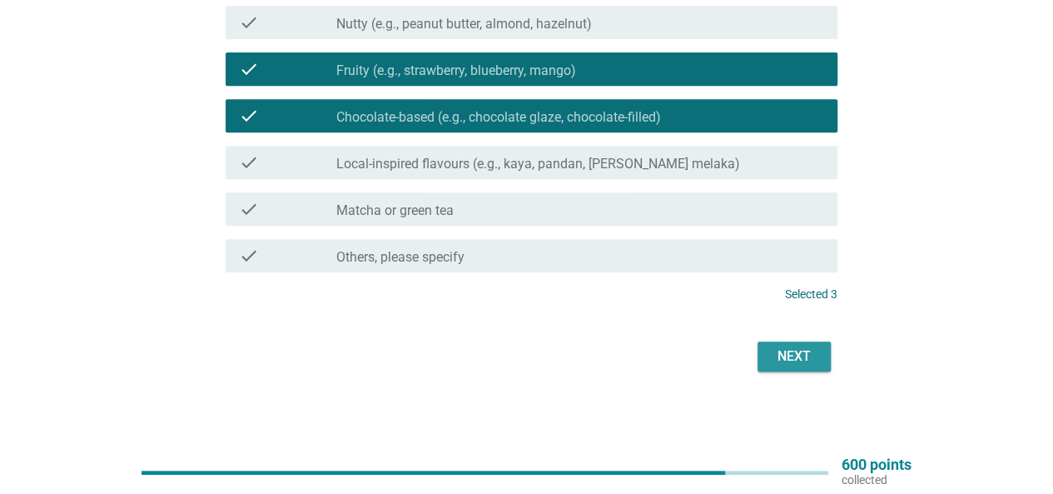
click at [776, 348] on div "Next" at bounding box center [794, 356] width 47 height 20
